Goal: Information Seeking & Learning: Learn about a topic

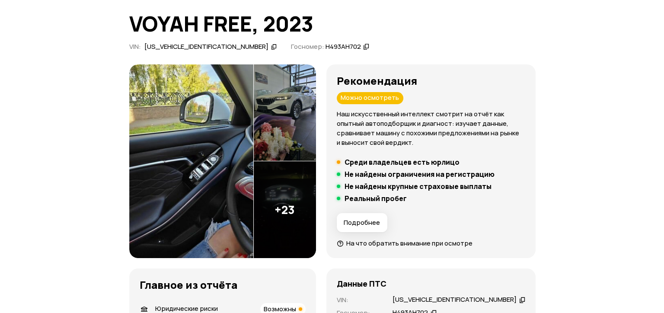
scroll to position [65, 0]
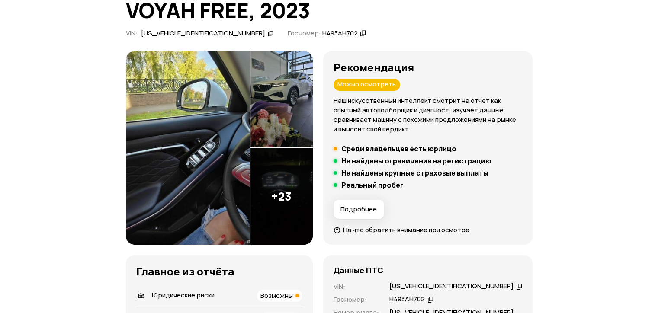
click at [202, 163] on img at bounding box center [188, 148] width 125 height 194
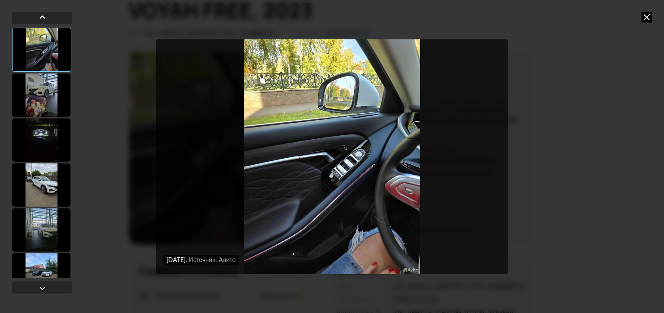
click at [50, 101] on div at bounding box center [41, 95] width 58 height 43
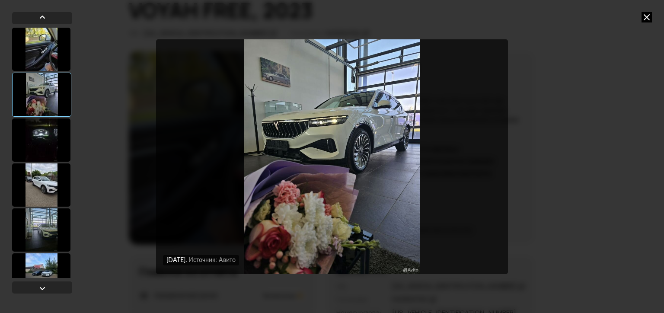
click at [36, 136] on div at bounding box center [41, 140] width 58 height 43
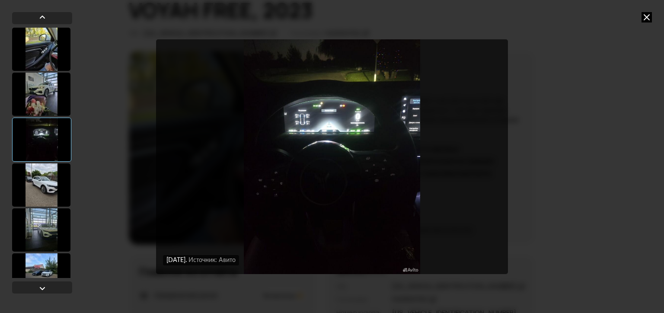
click at [401, 126] on img "Go to Slide 3" at bounding box center [332, 156] width 352 height 235
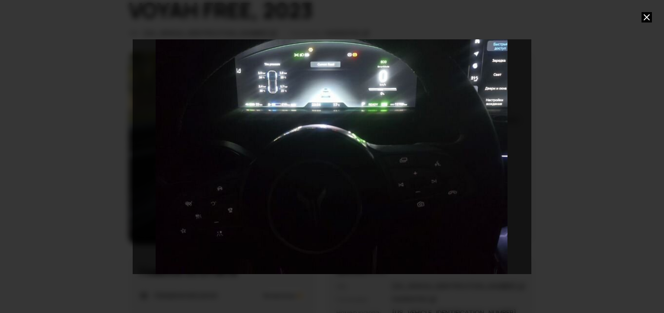
click at [346, 137] on div "Go to Slide 3" at bounding box center [331, 157] width 797 height 470
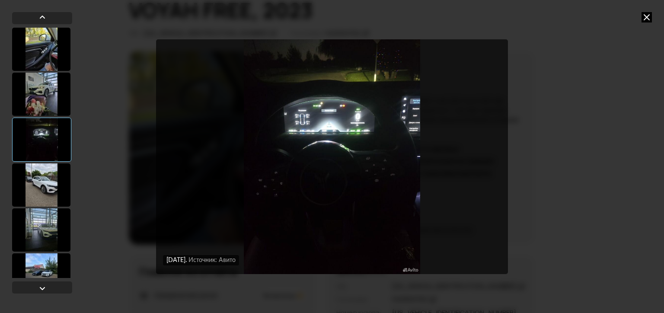
click at [43, 187] on div at bounding box center [41, 184] width 58 height 43
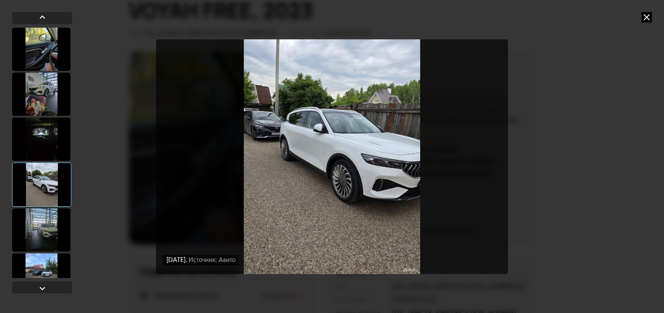
click at [40, 230] on div at bounding box center [41, 229] width 58 height 43
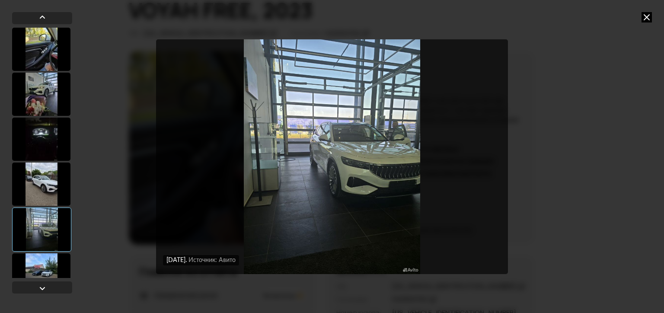
click at [36, 265] on div at bounding box center [41, 274] width 58 height 43
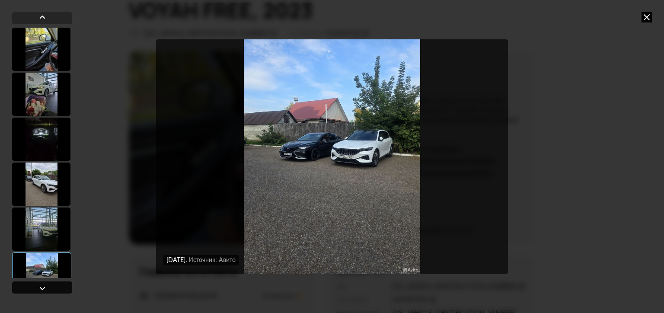
click at [35, 288] on div at bounding box center [42, 288] width 60 height 12
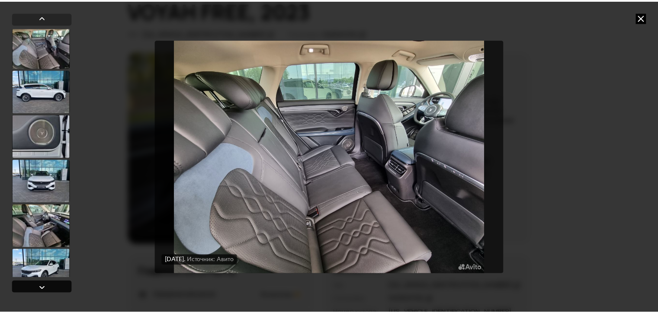
scroll to position [273, 0]
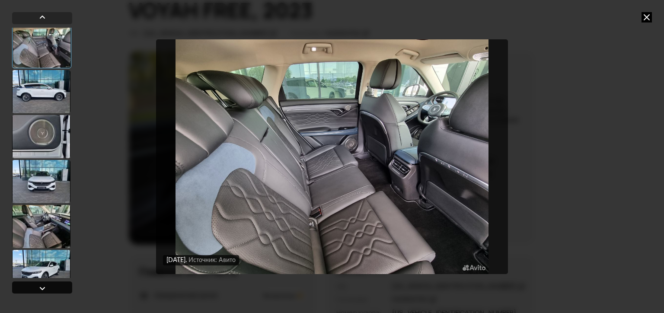
click at [35, 288] on div at bounding box center [42, 288] width 60 height 12
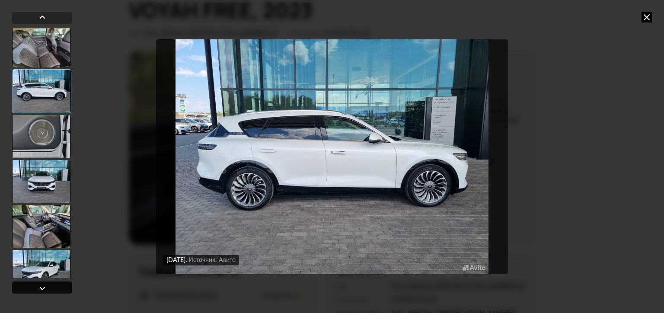
click at [35, 288] on div at bounding box center [42, 288] width 60 height 12
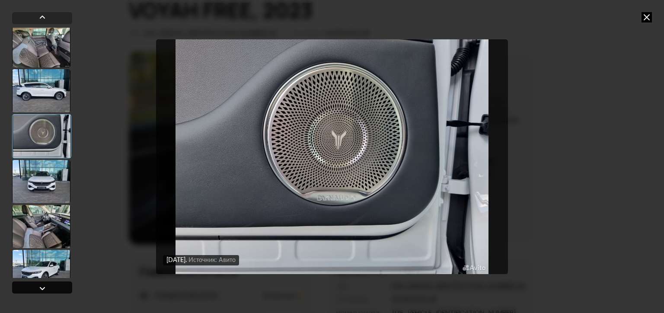
click at [35, 288] on div at bounding box center [42, 288] width 60 height 12
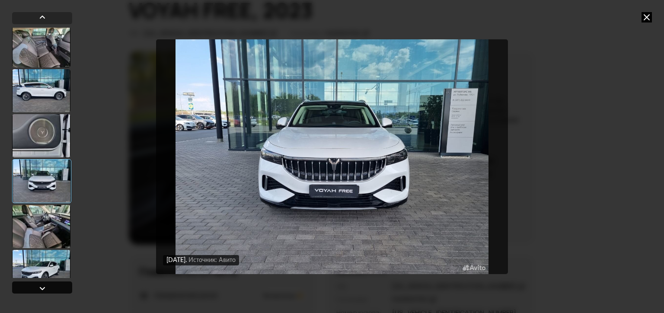
click at [35, 288] on div at bounding box center [42, 288] width 60 height 12
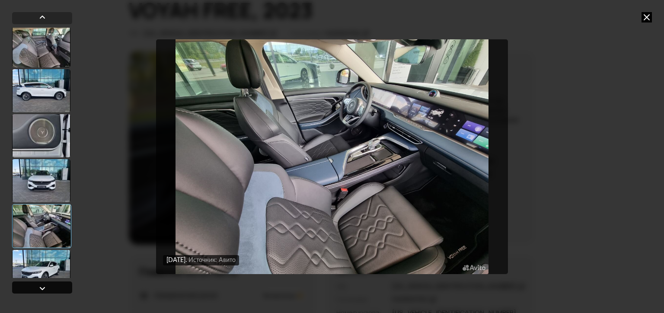
click at [35, 288] on div at bounding box center [42, 288] width 60 height 12
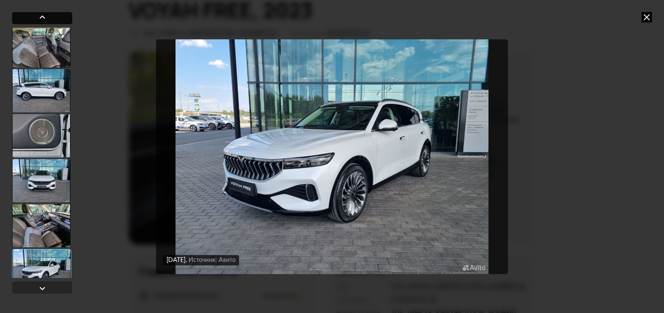
click at [43, 14] on div at bounding box center [42, 17] width 10 height 10
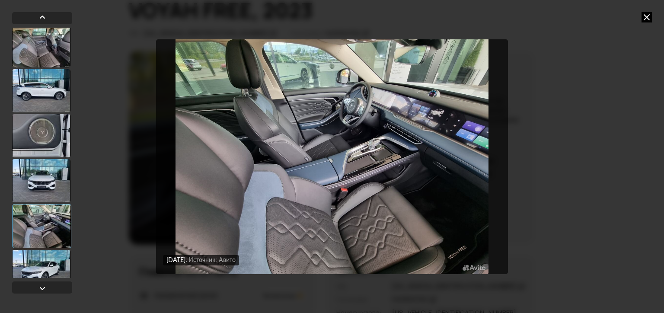
click at [424, 131] on img "Go to Slide 11" at bounding box center [332, 156] width 352 height 235
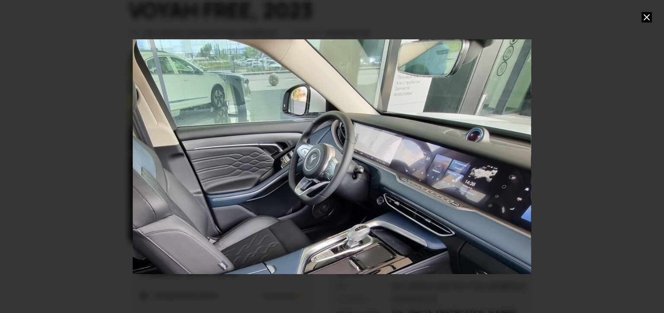
drag, startPoint x: 491, startPoint y: 108, endPoint x: 427, endPoint y: 222, distance: 131.1
click at [427, 222] on div "Go to Slide 11" at bounding box center [273, 261] width 797 height 470
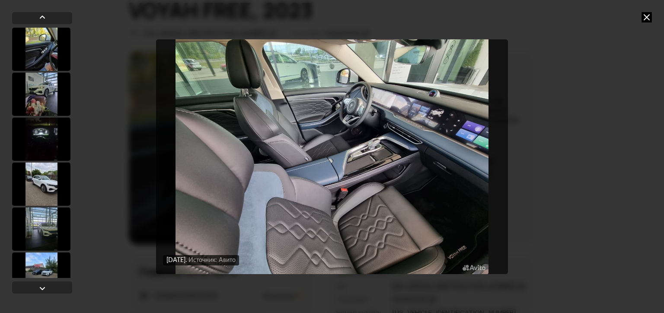
click at [444, 110] on img "Go to Slide 11" at bounding box center [332, 156] width 352 height 235
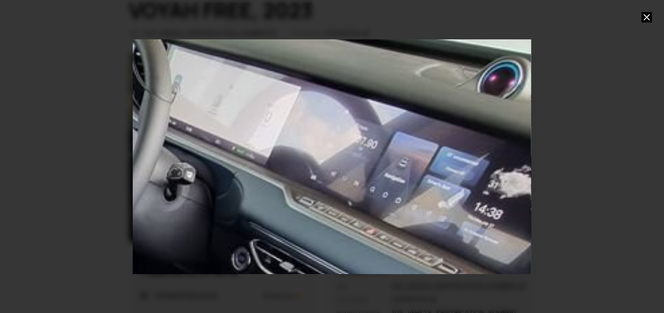
drag, startPoint x: 381, startPoint y: 96, endPoint x: 304, endPoint y: 209, distance: 136.9
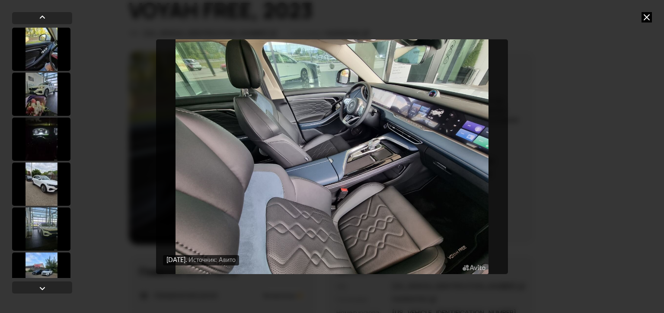
click at [648, 17] on icon at bounding box center [647, 17] width 10 height 10
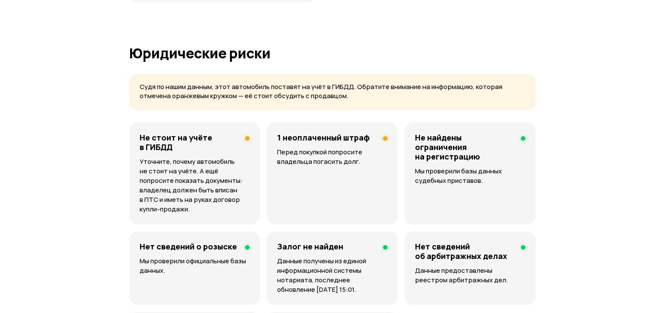
scroll to position [544, 0]
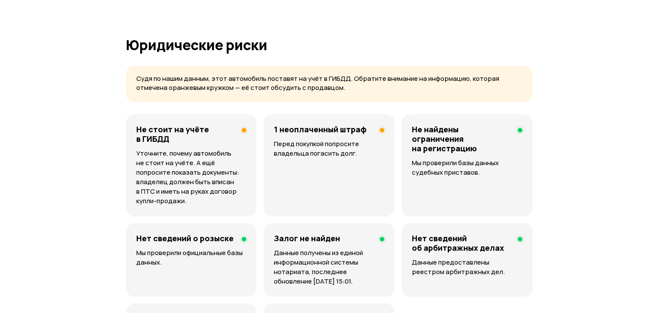
click at [320, 130] on h4 "1 неоплаченный штраф" at bounding box center [320, 130] width 93 height 10
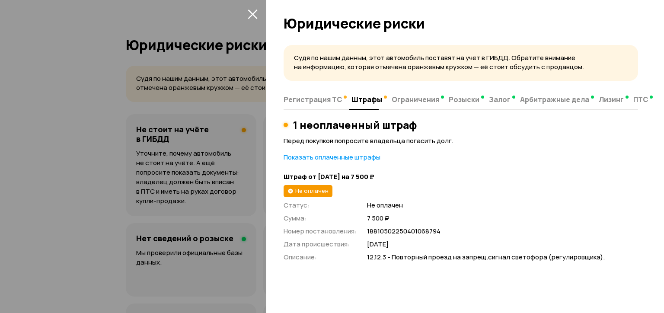
drag, startPoint x: 354, startPoint y: 159, endPoint x: 432, endPoint y: 170, distance: 78.6
click at [403, 161] on p "Показать оплаченные штрафы" at bounding box center [461, 158] width 355 height 10
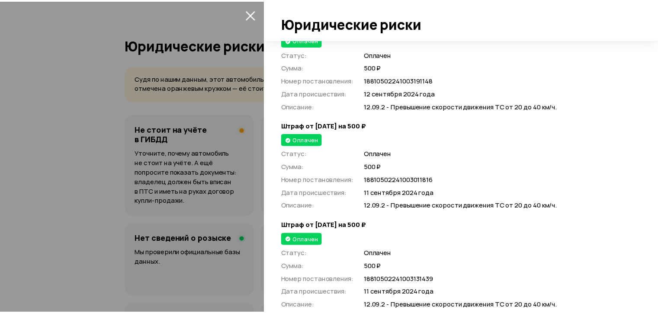
scroll to position [4151, 0]
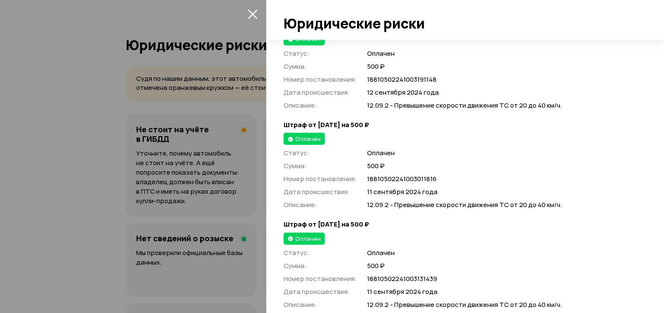
click at [254, 12] on icon "закрыть" at bounding box center [253, 15] width 10 height 10
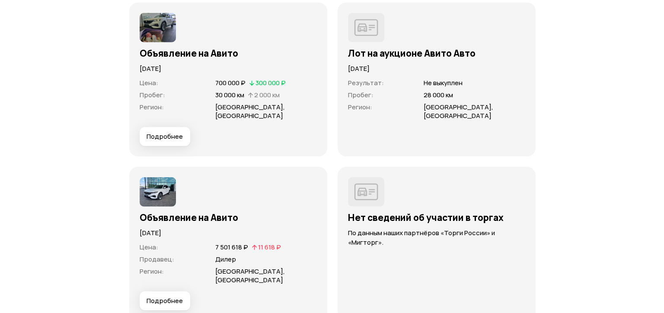
scroll to position [2462, 0]
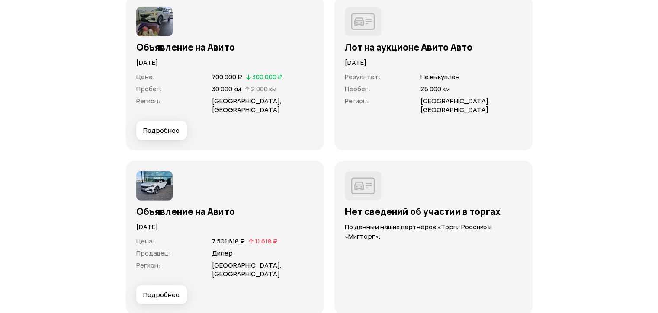
click at [151, 177] on img at bounding box center [154, 185] width 36 height 29
click at [166, 291] on span "Подробнее" at bounding box center [161, 295] width 36 height 9
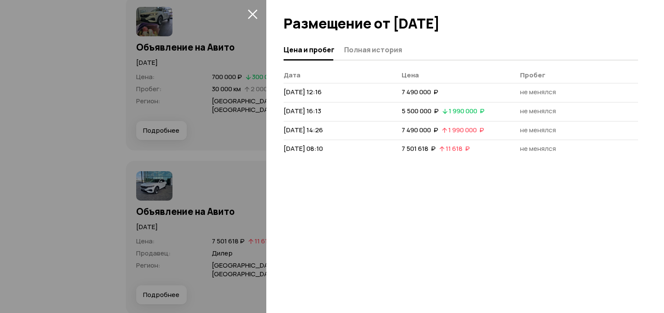
click at [239, 166] on div at bounding box center [332, 156] width 664 height 313
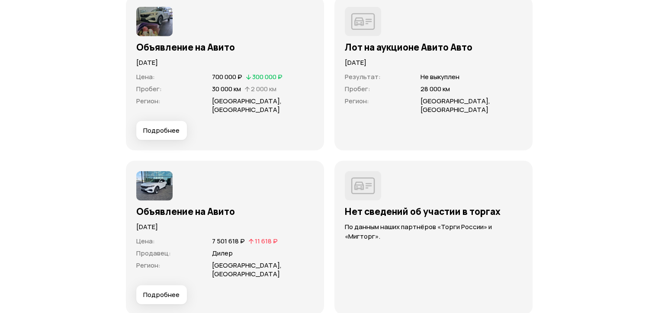
click at [165, 291] on span "Подробнее" at bounding box center [161, 295] width 36 height 9
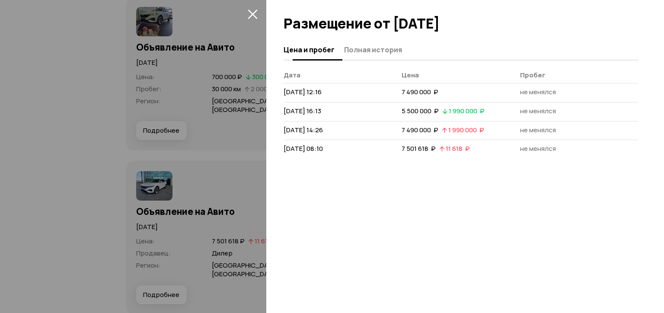
click at [367, 51] on span "Полная история" at bounding box center [373, 49] width 58 height 9
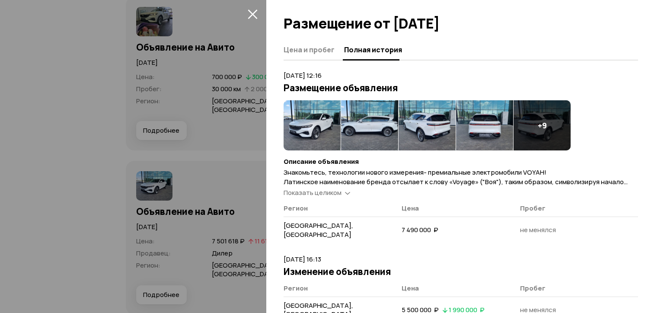
click at [303, 121] on img at bounding box center [312, 125] width 57 height 50
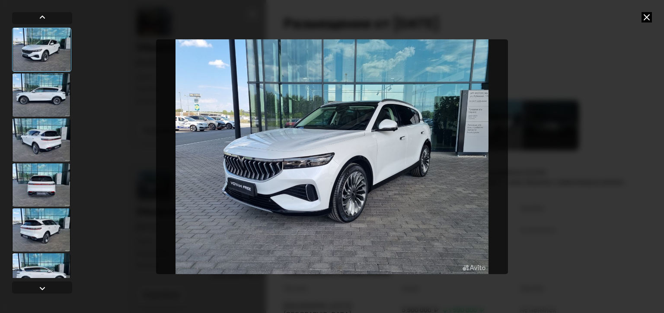
click at [50, 105] on div at bounding box center [41, 95] width 58 height 43
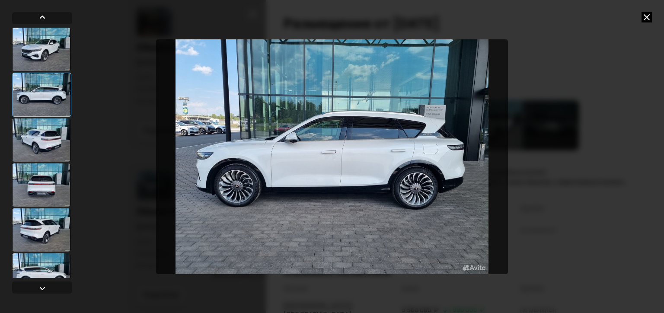
click at [38, 130] on div at bounding box center [41, 140] width 58 height 43
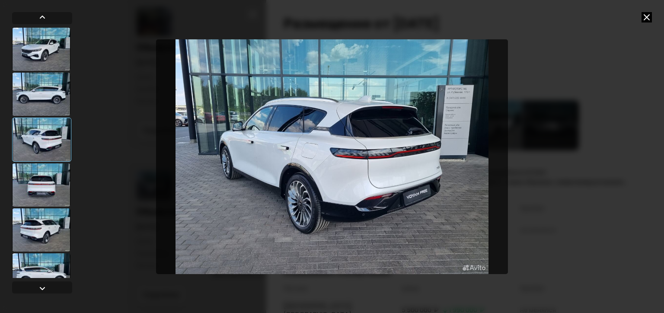
click at [41, 182] on div at bounding box center [41, 184] width 58 height 43
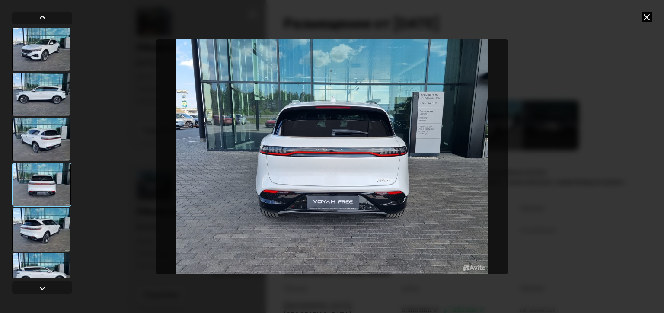
click at [37, 225] on div at bounding box center [41, 229] width 58 height 43
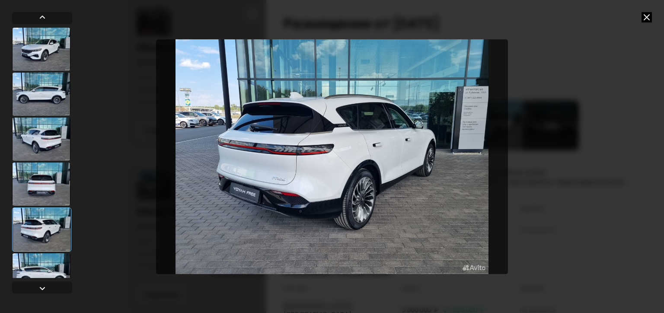
click at [36, 260] on div at bounding box center [41, 274] width 58 height 43
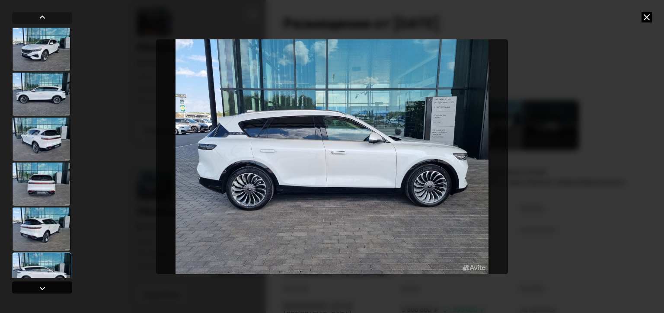
click at [38, 285] on div at bounding box center [42, 288] width 10 height 10
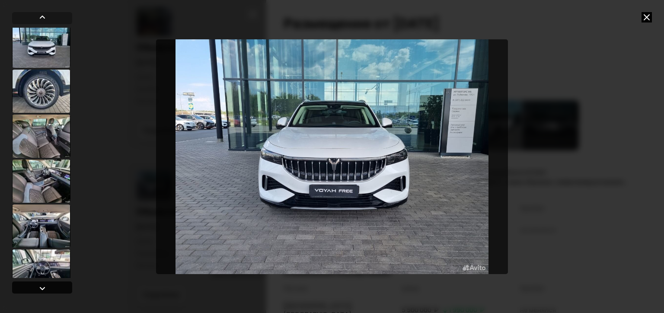
scroll to position [273, 0]
click at [38, 285] on div at bounding box center [42, 288] width 10 height 10
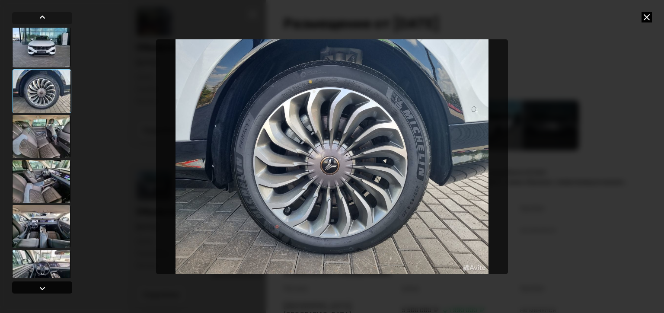
click at [38, 285] on div at bounding box center [42, 288] width 10 height 10
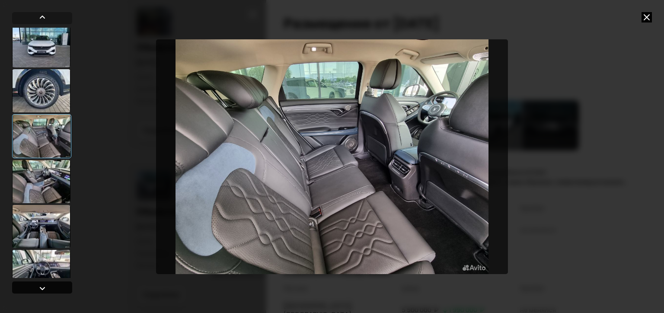
click at [38, 285] on div at bounding box center [42, 288] width 10 height 10
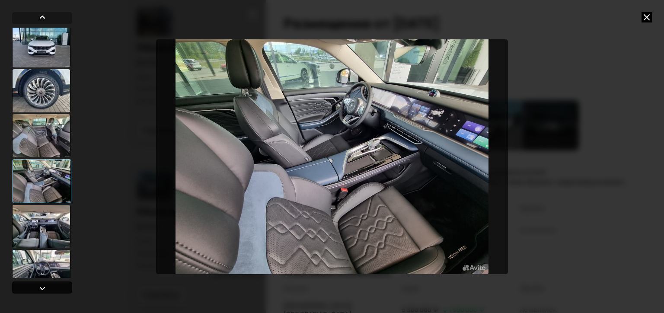
click at [38, 285] on div at bounding box center [42, 288] width 10 height 10
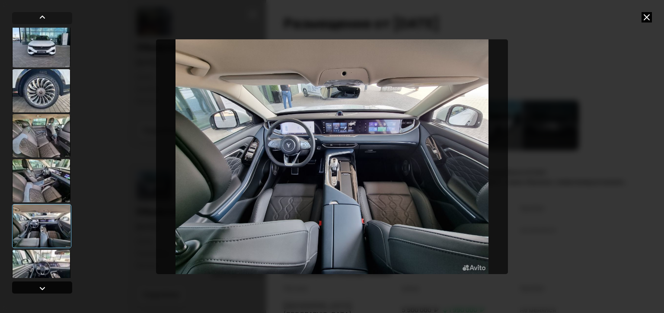
click at [38, 285] on div at bounding box center [42, 288] width 10 height 10
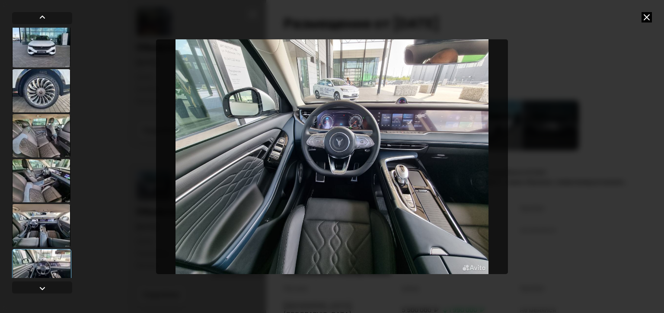
click at [430, 110] on img "Go to Slide 12" at bounding box center [332, 156] width 352 height 235
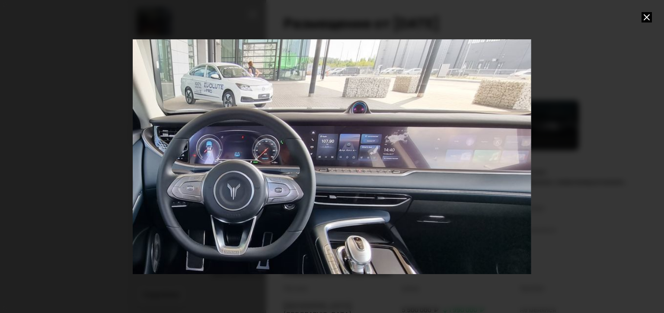
drag, startPoint x: 491, startPoint y: 96, endPoint x: 378, endPoint y: 159, distance: 129.7
click at [378, 159] on div "Go to Slide 12" at bounding box center [218, 220] width 797 height 470
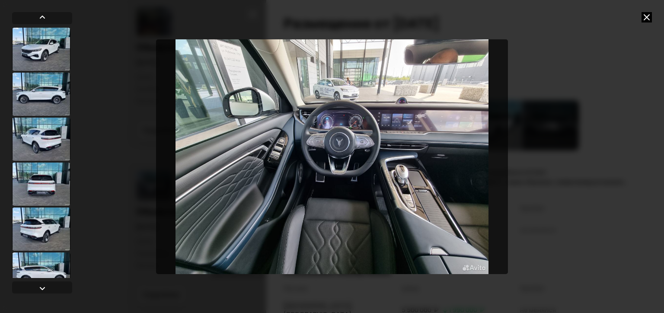
click at [378, 159] on img "Go to Slide 12" at bounding box center [332, 156] width 352 height 235
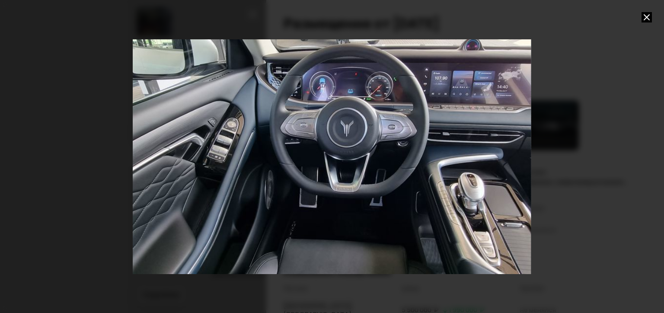
click at [648, 22] on icon at bounding box center [647, 17] width 10 height 10
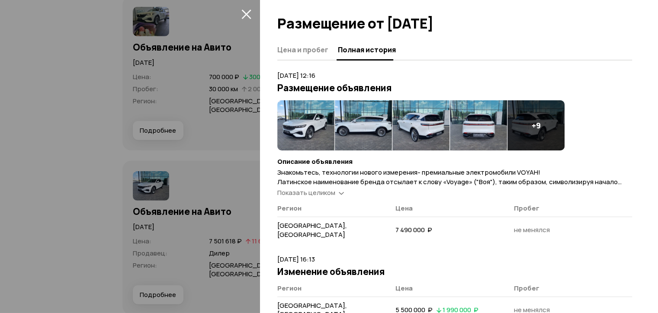
click at [535, 124] on h4 "+ 9" at bounding box center [536, 126] width 9 height 10
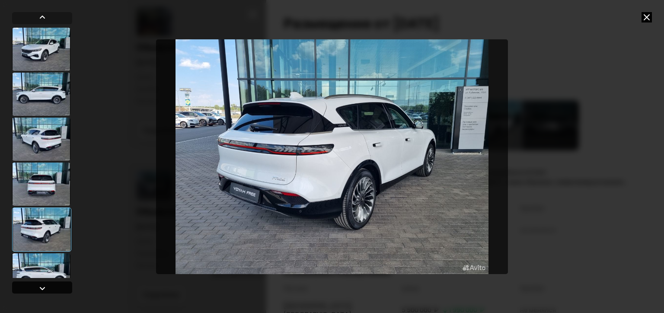
click at [43, 291] on div at bounding box center [42, 288] width 10 height 10
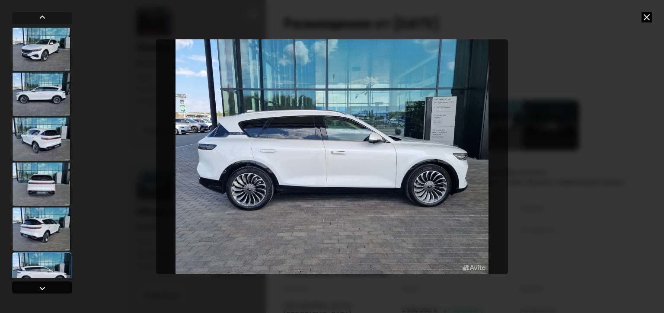
click at [43, 291] on div at bounding box center [42, 288] width 10 height 10
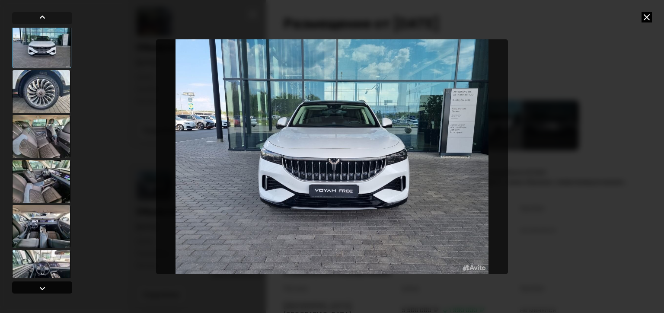
click at [43, 291] on div at bounding box center [42, 288] width 10 height 10
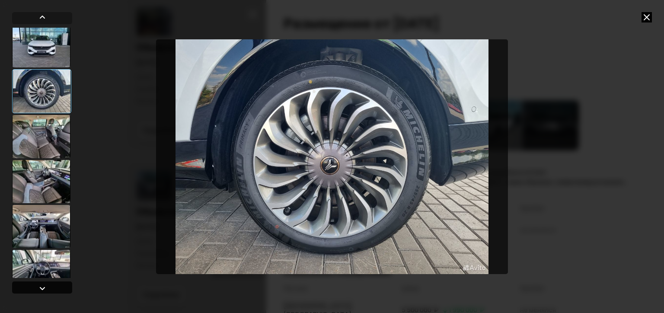
click at [43, 291] on div at bounding box center [42, 288] width 10 height 10
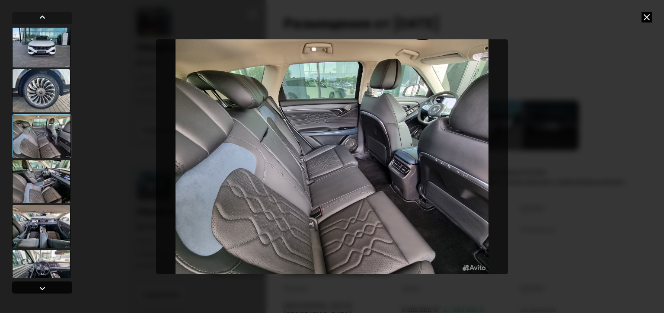
click at [43, 291] on div at bounding box center [42, 288] width 10 height 10
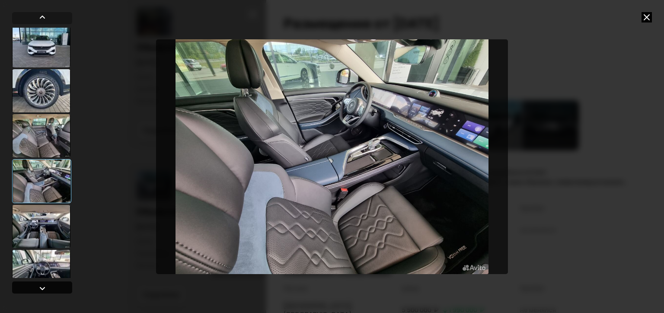
click at [43, 291] on div at bounding box center [42, 288] width 10 height 10
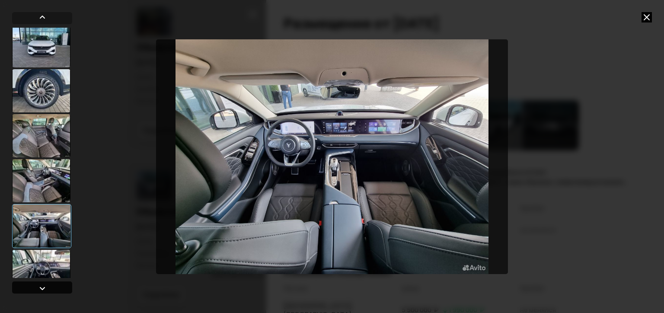
click at [43, 291] on div at bounding box center [42, 288] width 10 height 10
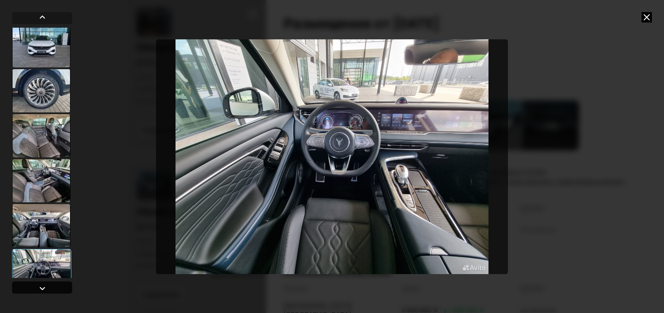
click at [43, 291] on div at bounding box center [42, 288] width 10 height 10
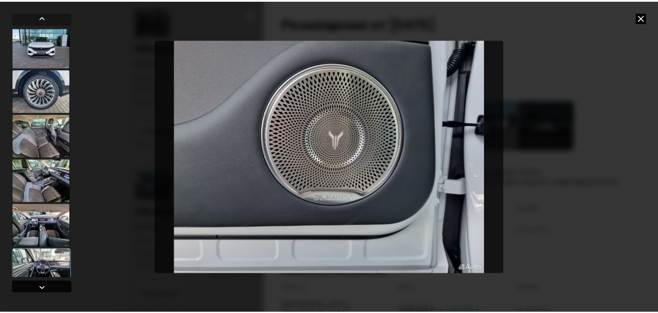
scroll to position [380, 0]
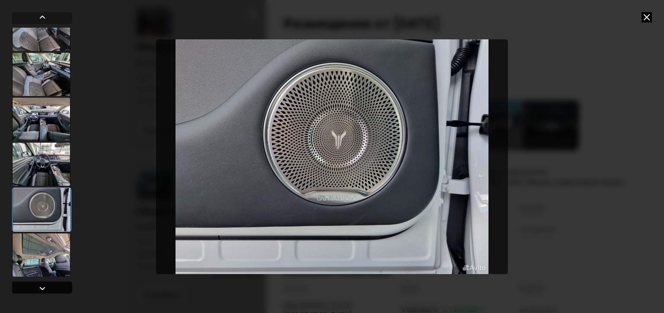
click at [43, 291] on div at bounding box center [42, 288] width 10 height 10
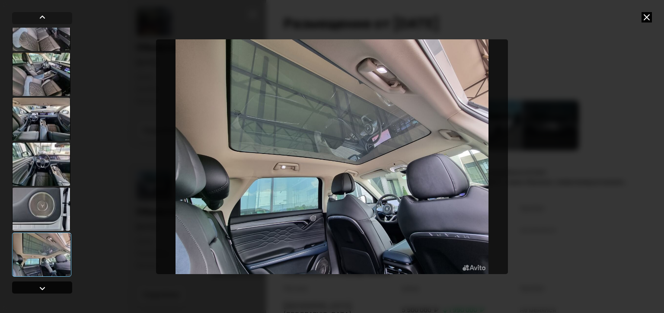
click at [43, 291] on div at bounding box center [42, 288] width 10 height 10
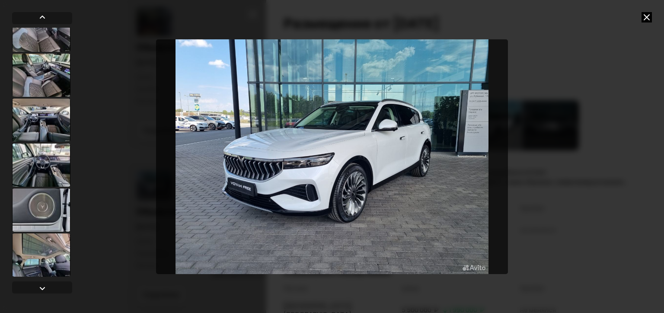
click at [648, 16] on icon at bounding box center [647, 17] width 10 height 10
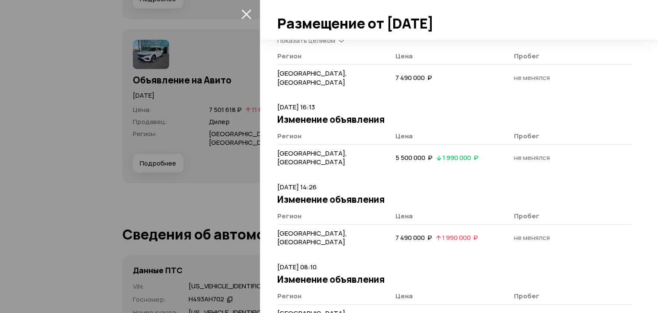
scroll to position [2597, 0]
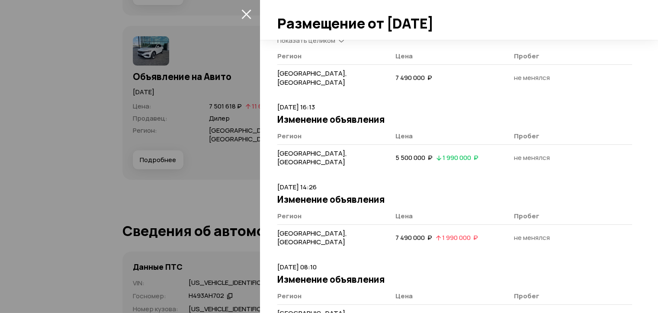
click at [244, 14] on icon "закрыть" at bounding box center [246, 14] width 10 height 10
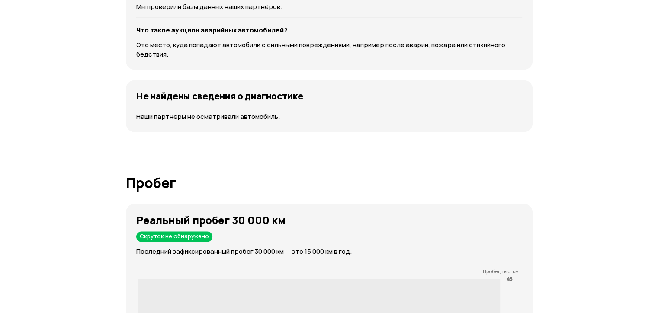
click at [495, 197] on article "Пробег Реальный пробег 30 000 км Скруток не обнаружено Последний зафиксированны…" at bounding box center [329, 307] width 407 height 265
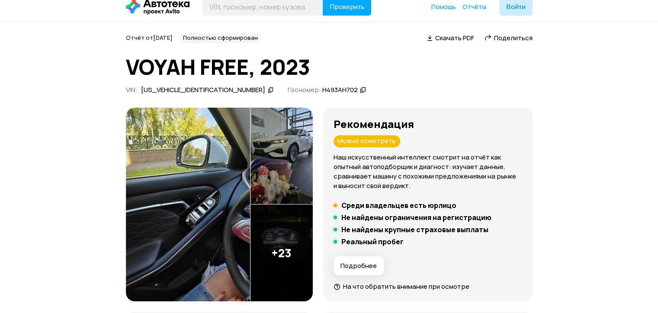
scroll to position [0, 0]
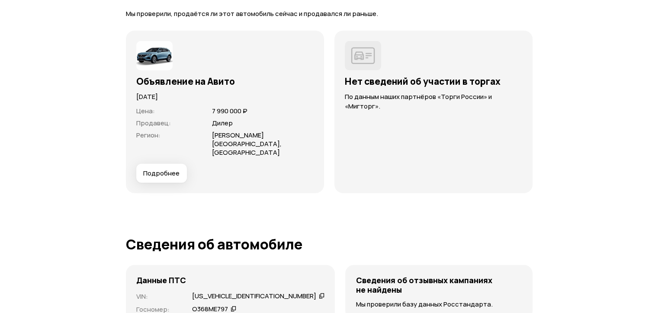
scroll to position [2446, 0]
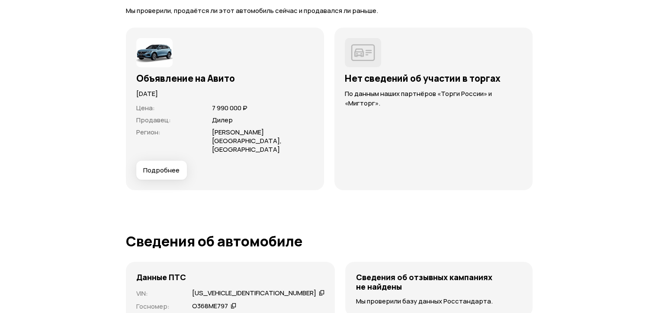
click at [153, 161] on button "Подробнее" at bounding box center [161, 170] width 51 height 19
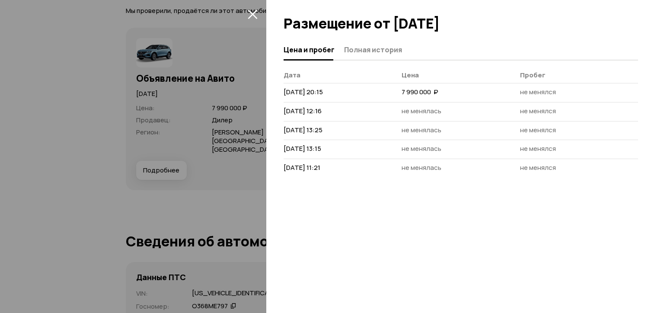
click at [214, 193] on div at bounding box center [332, 156] width 664 height 313
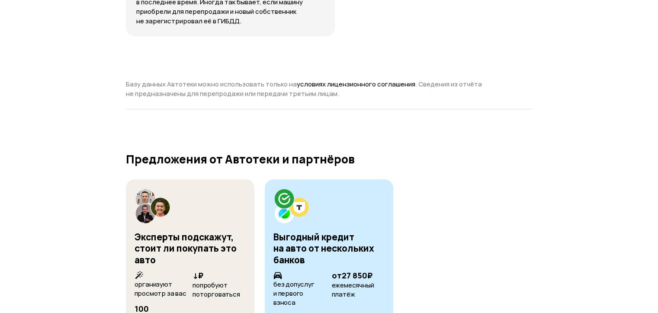
scroll to position [2917, 0]
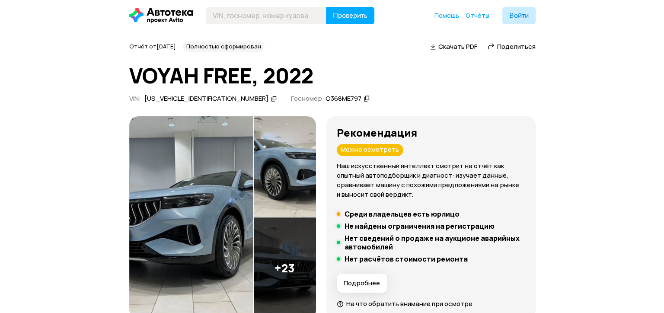
scroll to position [100, 0]
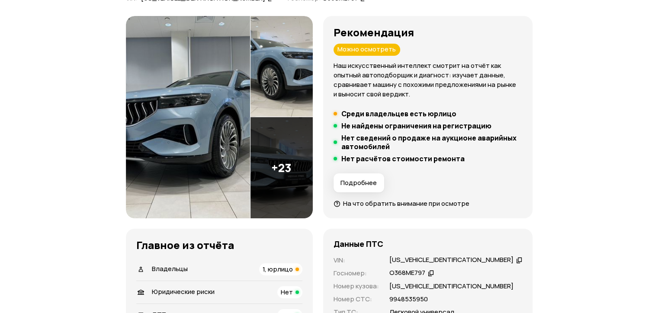
click at [155, 95] on img at bounding box center [188, 117] width 125 height 203
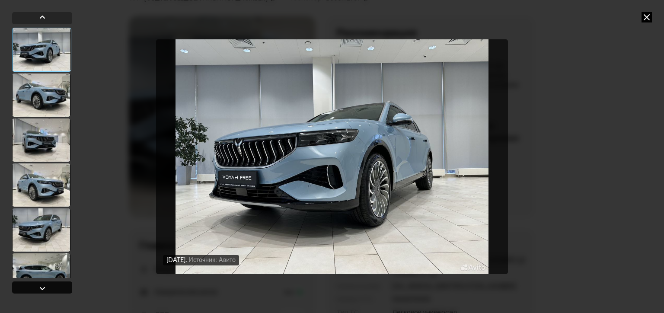
click at [42, 285] on div at bounding box center [42, 288] width 10 height 10
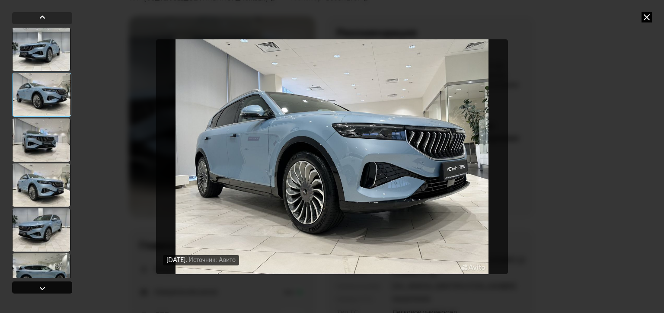
click at [42, 285] on div at bounding box center [42, 288] width 10 height 10
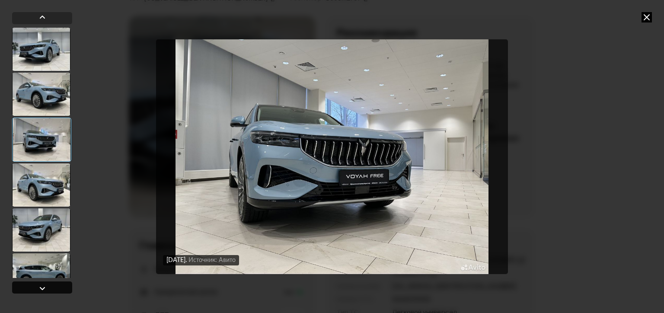
click at [42, 285] on div at bounding box center [42, 288] width 10 height 10
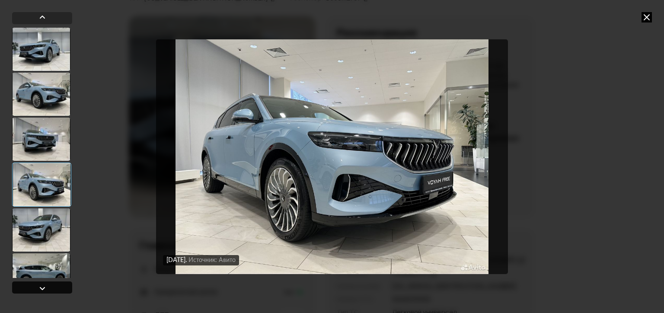
click at [42, 285] on div at bounding box center [42, 288] width 10 height 10
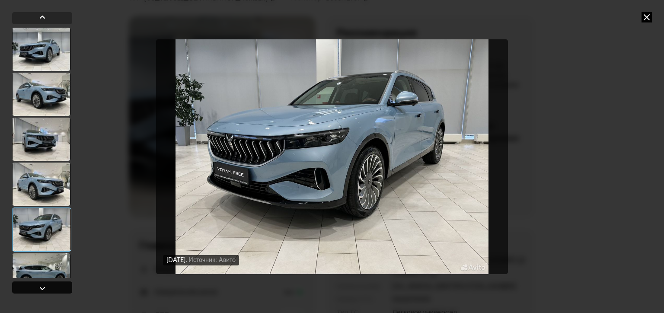
click at [42, 285] on div at bounding box center [42, 288] width 10 height 10
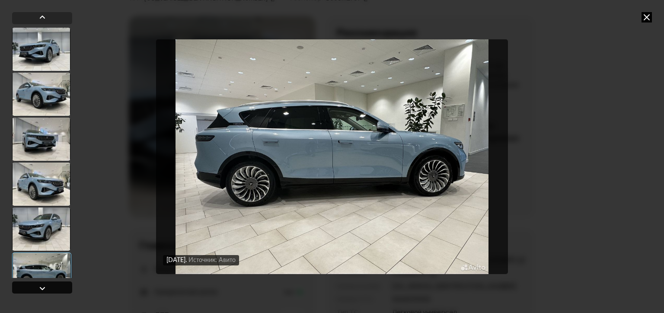
click at [42, 285] on div at bounding box center [42, 288] width 10 height 10
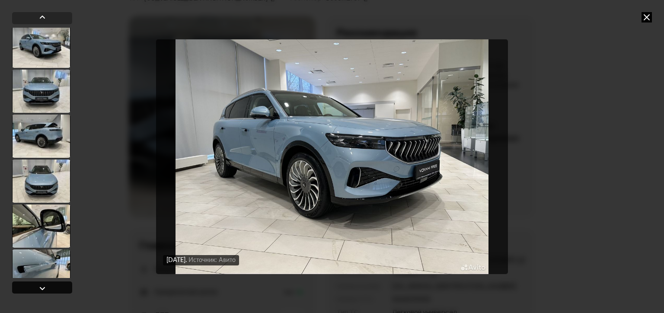
scroll to position [273, 0]
click at [42, 285] on div at bounding box center [42, 288] width 10 height 10
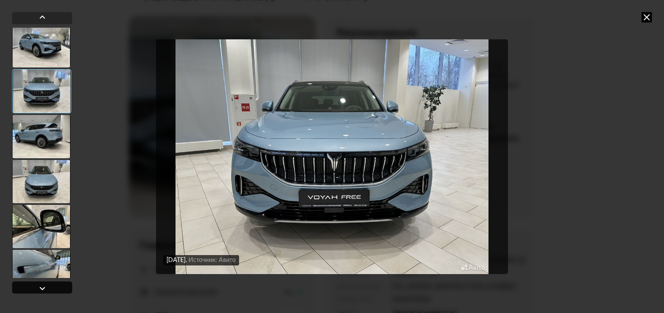
click at [42, 285] on div at bounding box center [42, 288] width 10 height 10
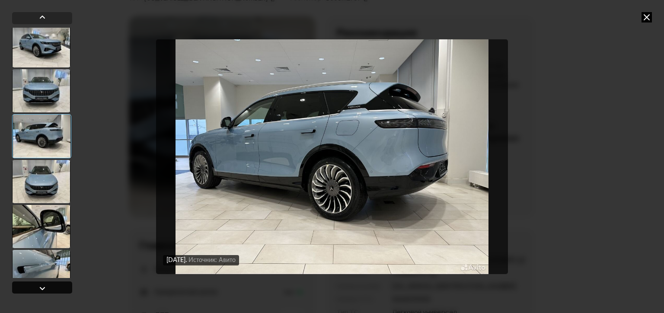
click at [42, 285] on div at bounding box center [42, 288] width 10 height 10
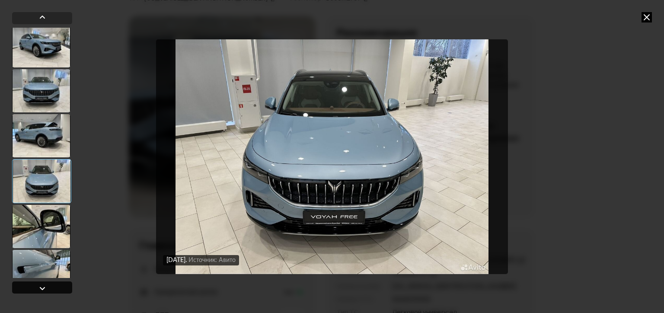
click at [42, 285] on div at bounding box center [42, 288] width 10 height 10
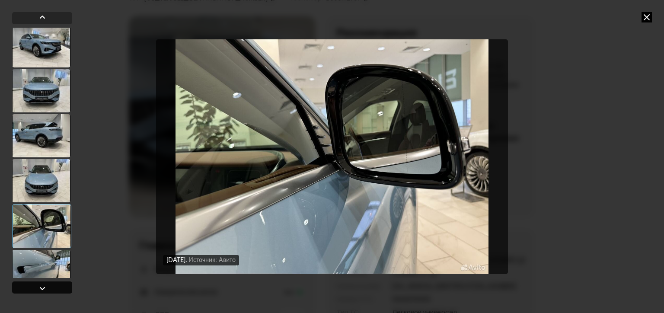
click at [42, 285] on div at bounding box center [42, 288] width 10 height 10
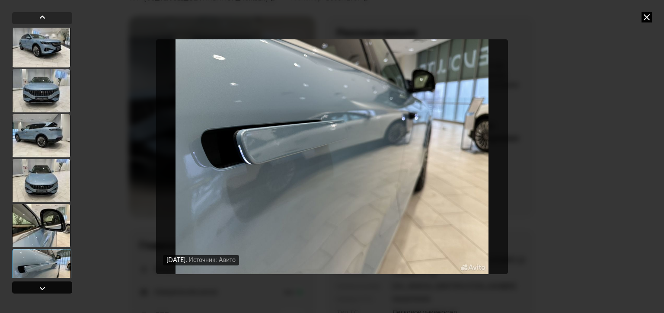
click at [42, 285] on div at bounding box center [42, 288] width 10 height 10
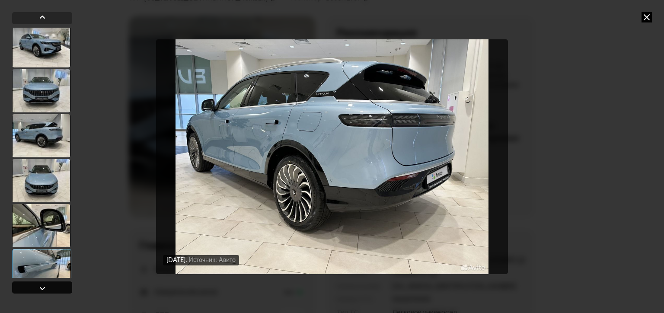
scroll to position [533, 0]
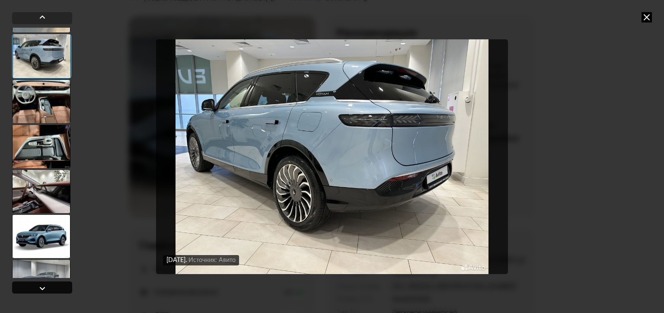
click at [42, 285] on div at bounding box center [42, 288] width 10 height 10
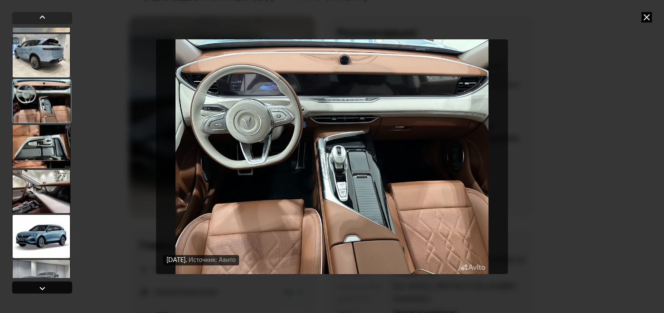
click at [42, 285] on div at bounding box center [42, 288] width 10 height 10
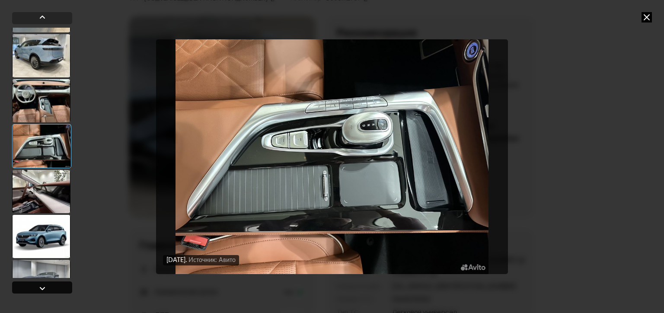
click at [42, 285] on div at bounding box center [42, 288] width 10 height 10
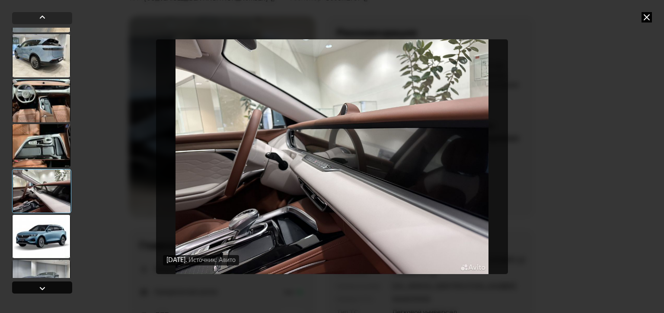
click at [42, 285] on div at bounding box center [42, 288] width 10 height 10
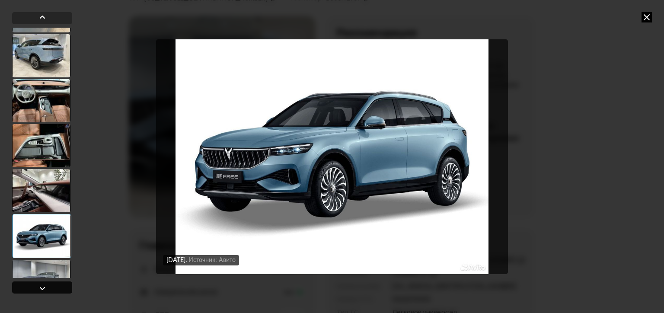
click at [42, 285] on div at bounding box center [42, 288] width 10 height 10
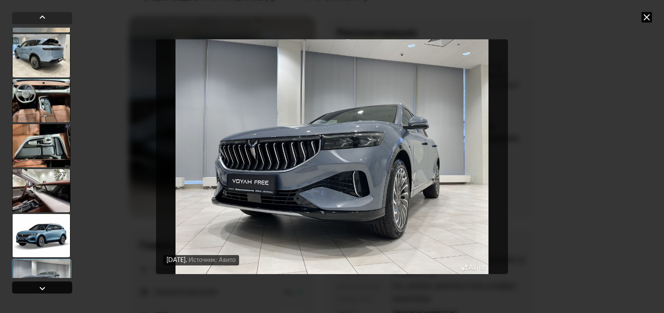
click at [42, 285] on div at bounding box center [42, 288] width 10 height 10
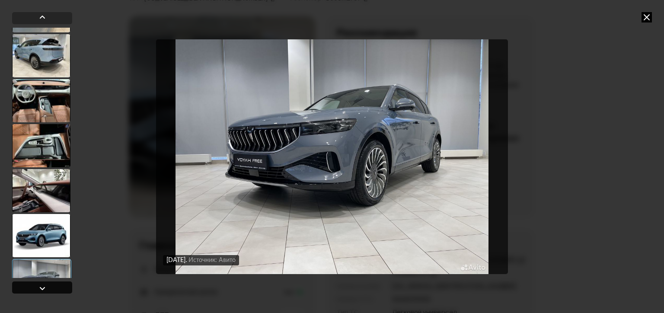
scroll to position [793, 0]
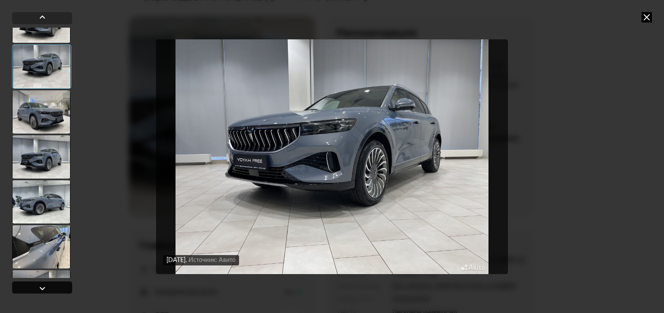
click at [42, 285] on div at bounding box center [42, 288] width 10 height 10
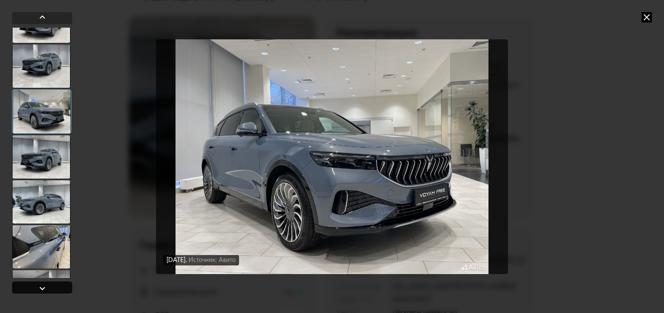
click at [42, 285] on div at bounding box center [42, 288] width 10 height 10
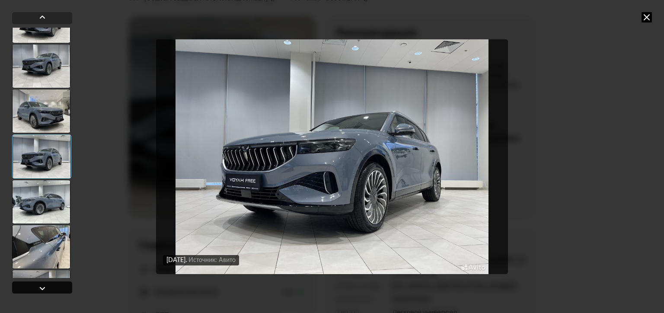
click at [42, 285] on div at bounding box center [42, 288] width 10 height 10
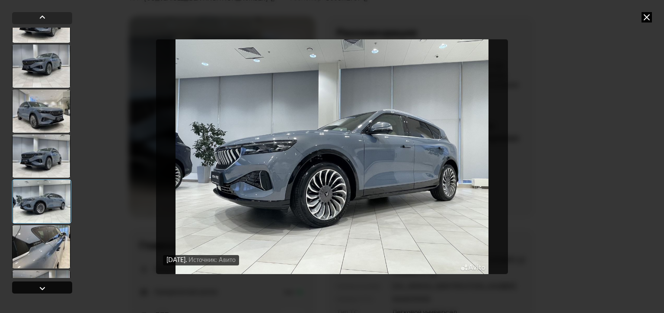
click at [42, 285] on div at bounding box center [42, 288] width 10 height 10
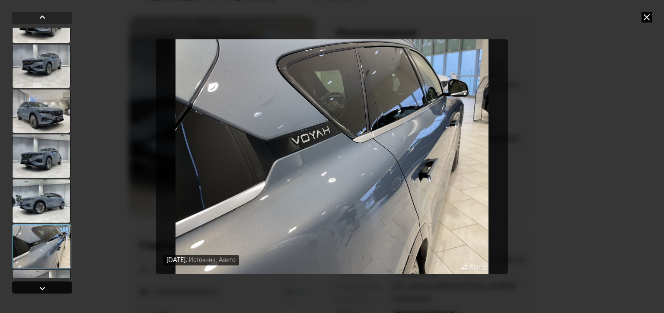
click at [42, 285] on div at bounding box center [42, 288] width 10 height 10
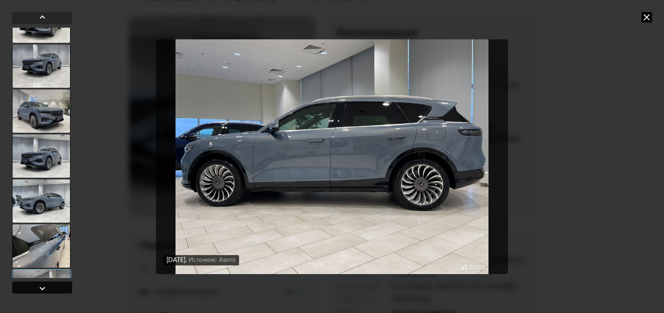
click at [42, 285] on div at bounding box center [42, 288] width 10 height 10
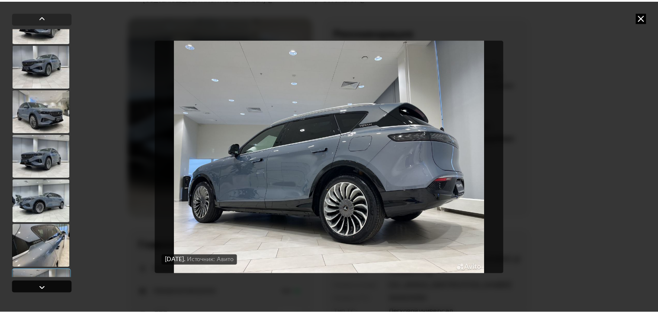
scroll to position [920, 0]
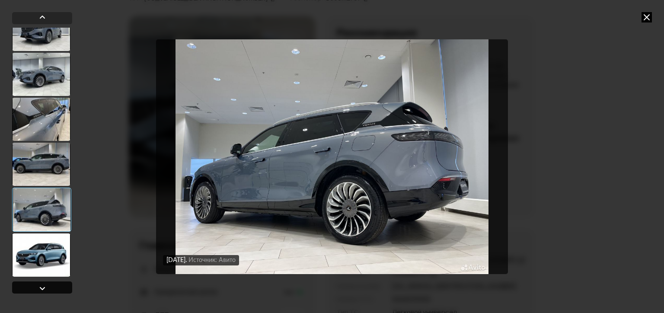
click at [42, 285] on div at bounding box center [42, 288] width 10 height 10
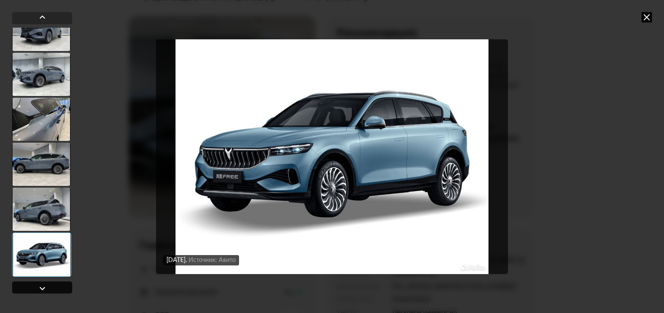
click at [42, 285] on div at bounding box center [42, 288] width 10 height 10
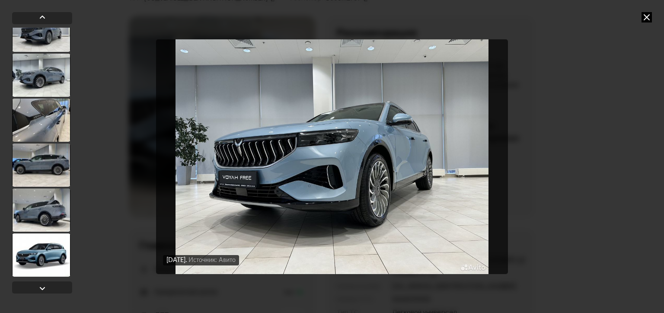
click at [652, 21] on icon at bounding box center [647, 17] width 10 height 10
